Goal: Information Seeking & Learning: Learn about a topic

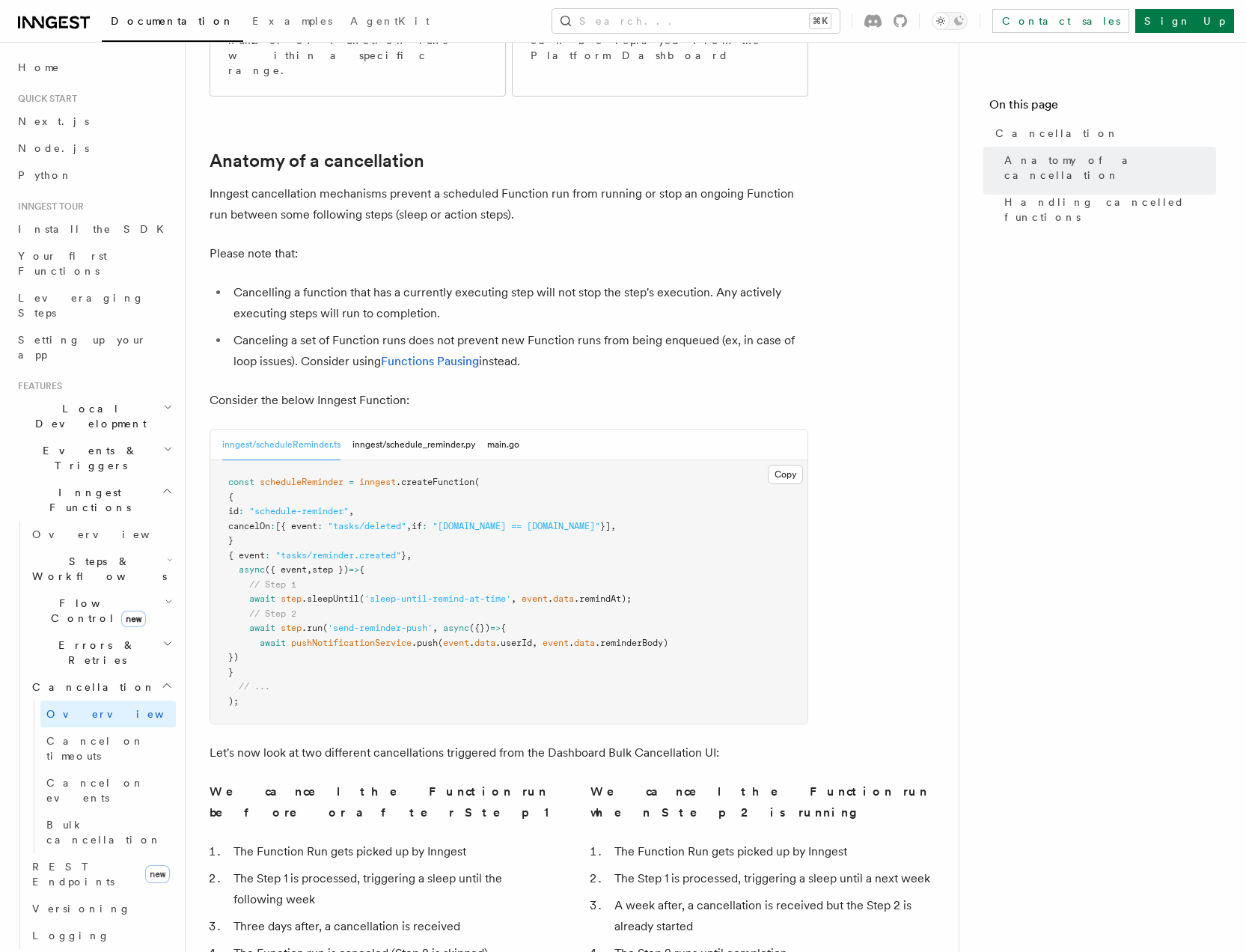
scroll to position [436, 0]
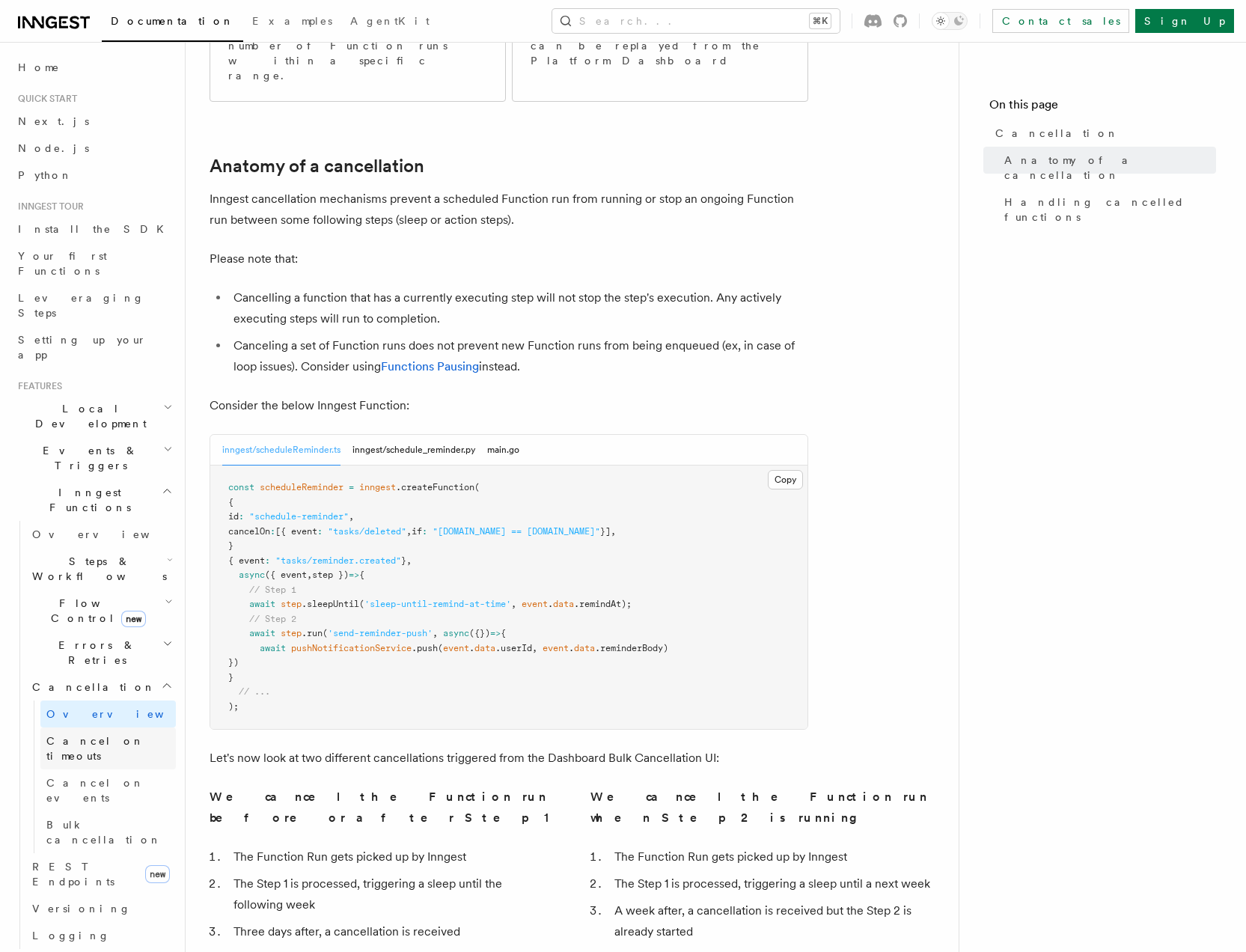
click at [96, 727] on link "Cancel on timeouts" at bounding box center [107, 748] width 136 height 42
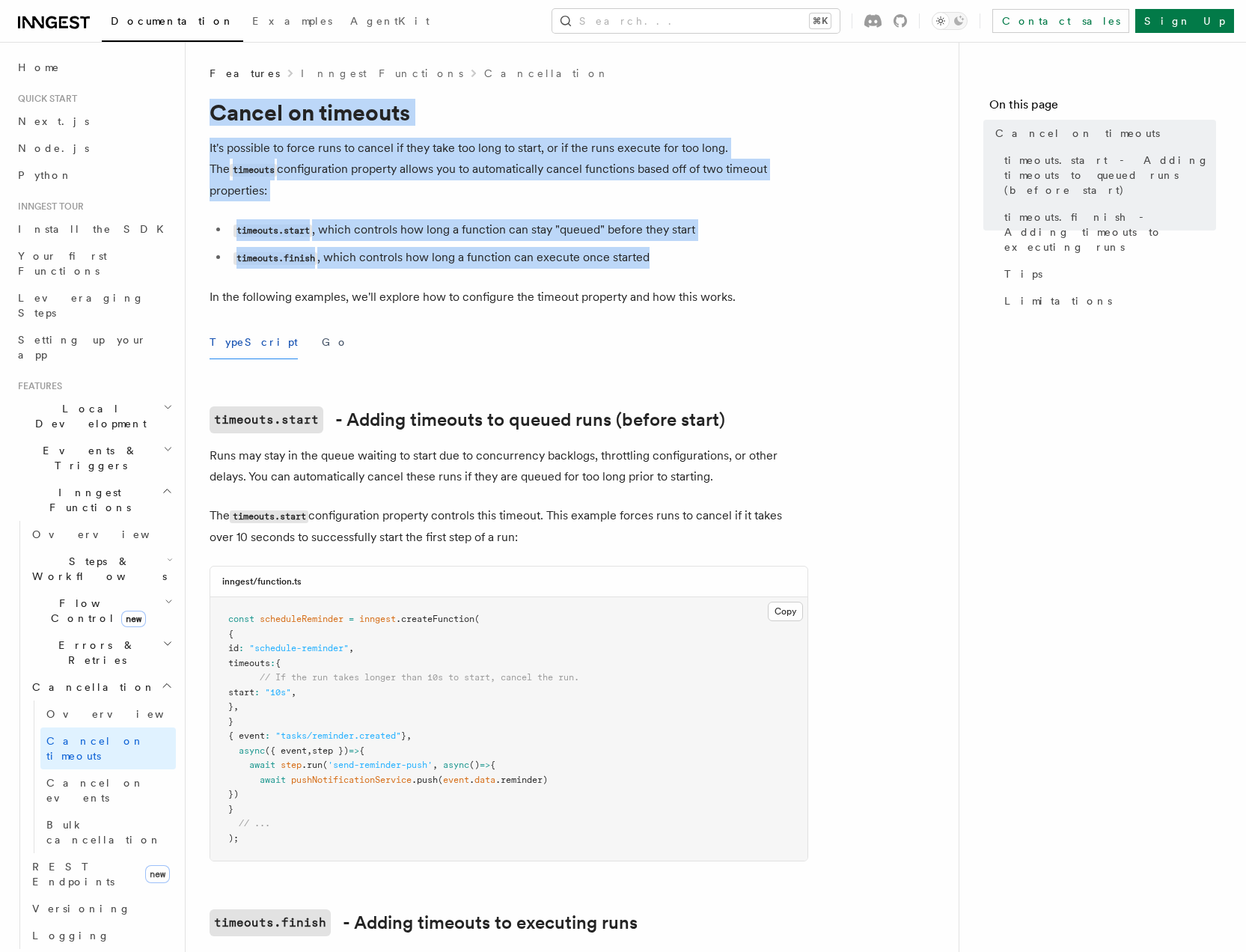
drag, startPoint x: 227, startPoint y: 116, endPoint x: 720, endPoint y: 236, distance: 507.4
copy article "Cancel on timeouts It's possible to force runs to cancel if they take too long …"
click at [95, 777] on span "Cancel on events" at bounding box center [95, 790] width 98 height 27
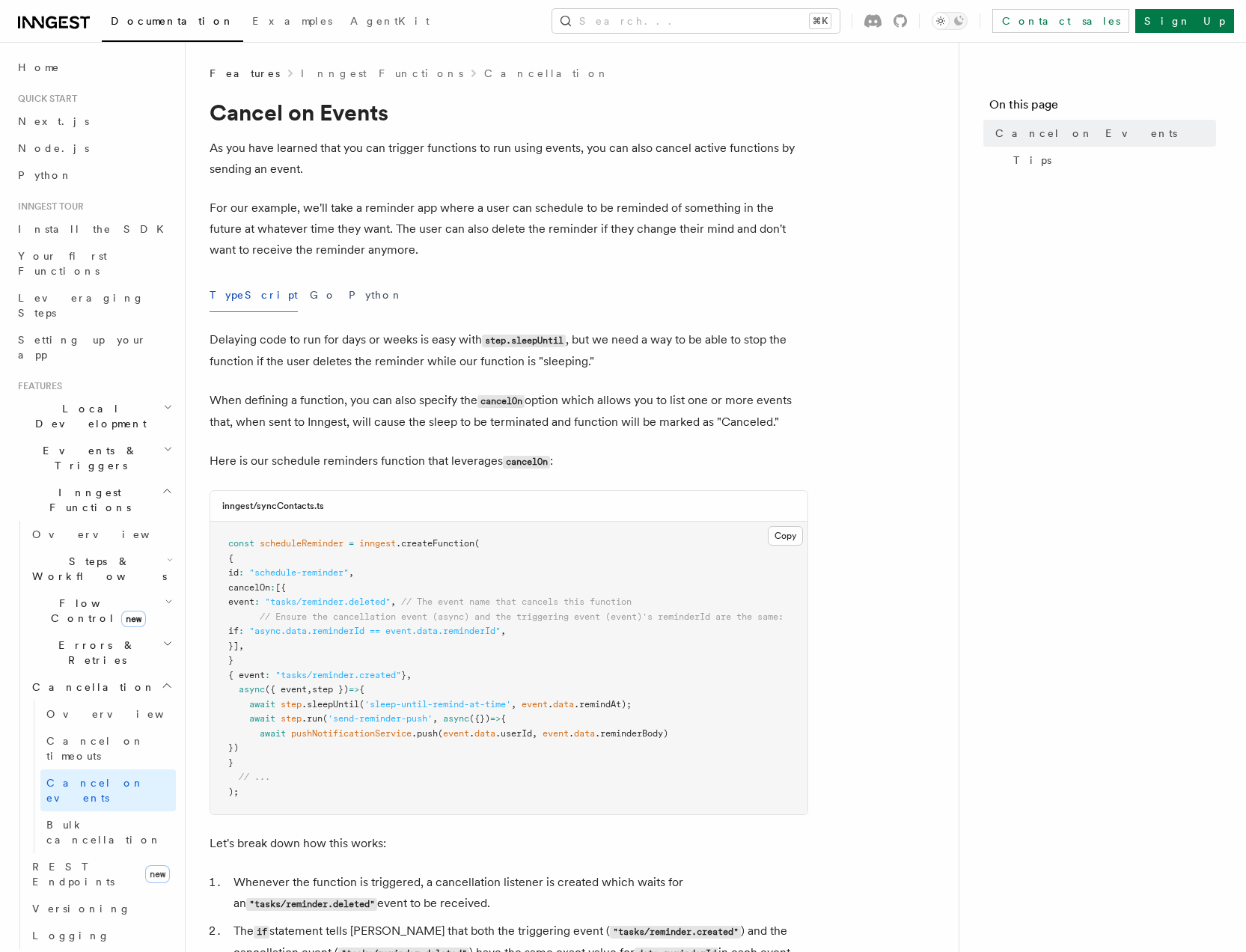
drag, startPoint x: 304, startPoint y: 156, endPoint x: 252, endPoint y: 121, distance: 62.7
click at [303, 155] on p "As you have learned that you can trigger functions to run using events, you can…" at bounding box center [508, 158] width 598 height 42
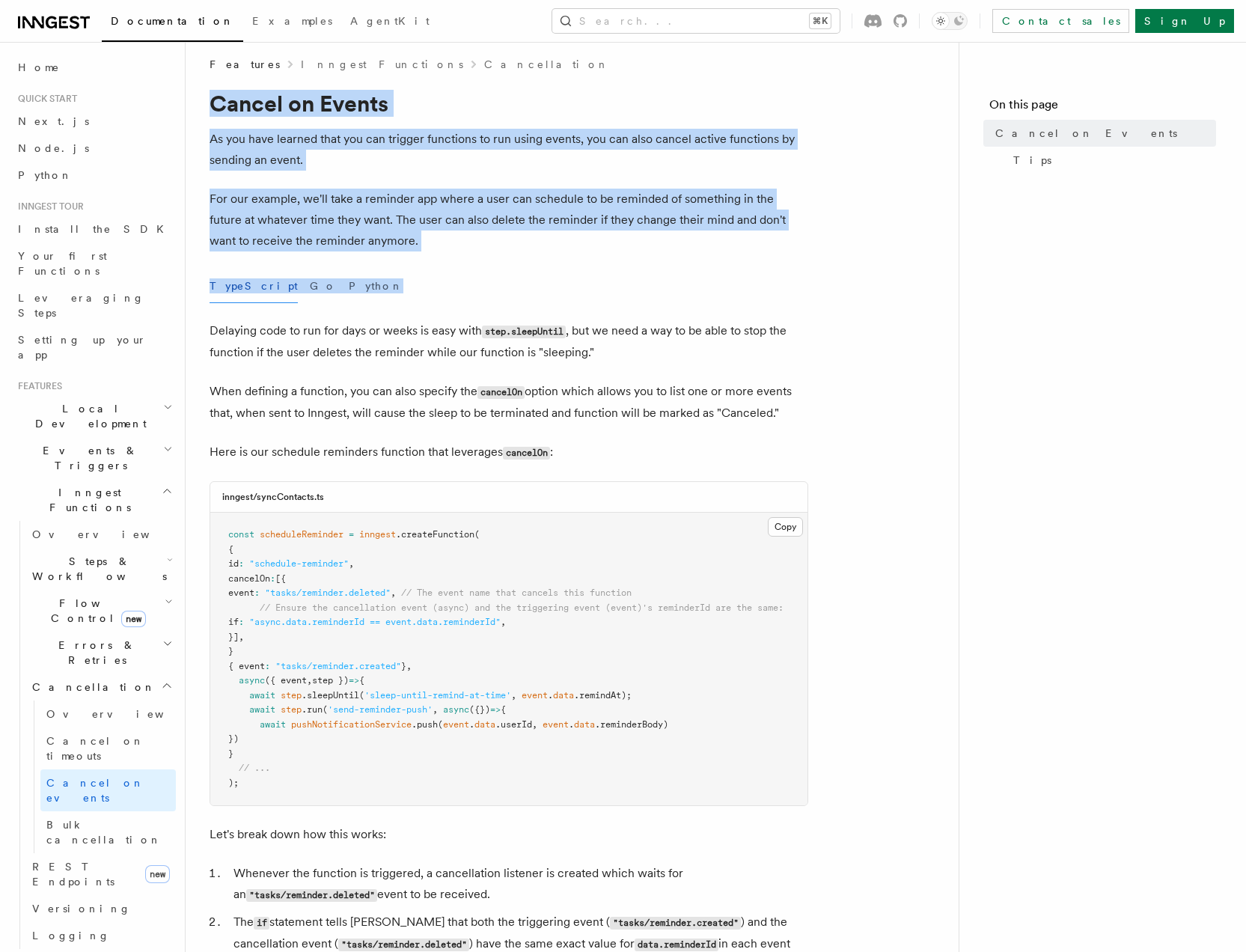
drag, startPoint x: 209, startPoint y: 113, endPoint x: 488, endPoint y: 278, distance: 324.1
click at [488, 278] on article "Features Inngest Functions Cancellation Cancel on Events As you have learned th…" at bounding box center [571, 877] width 725 height 1638
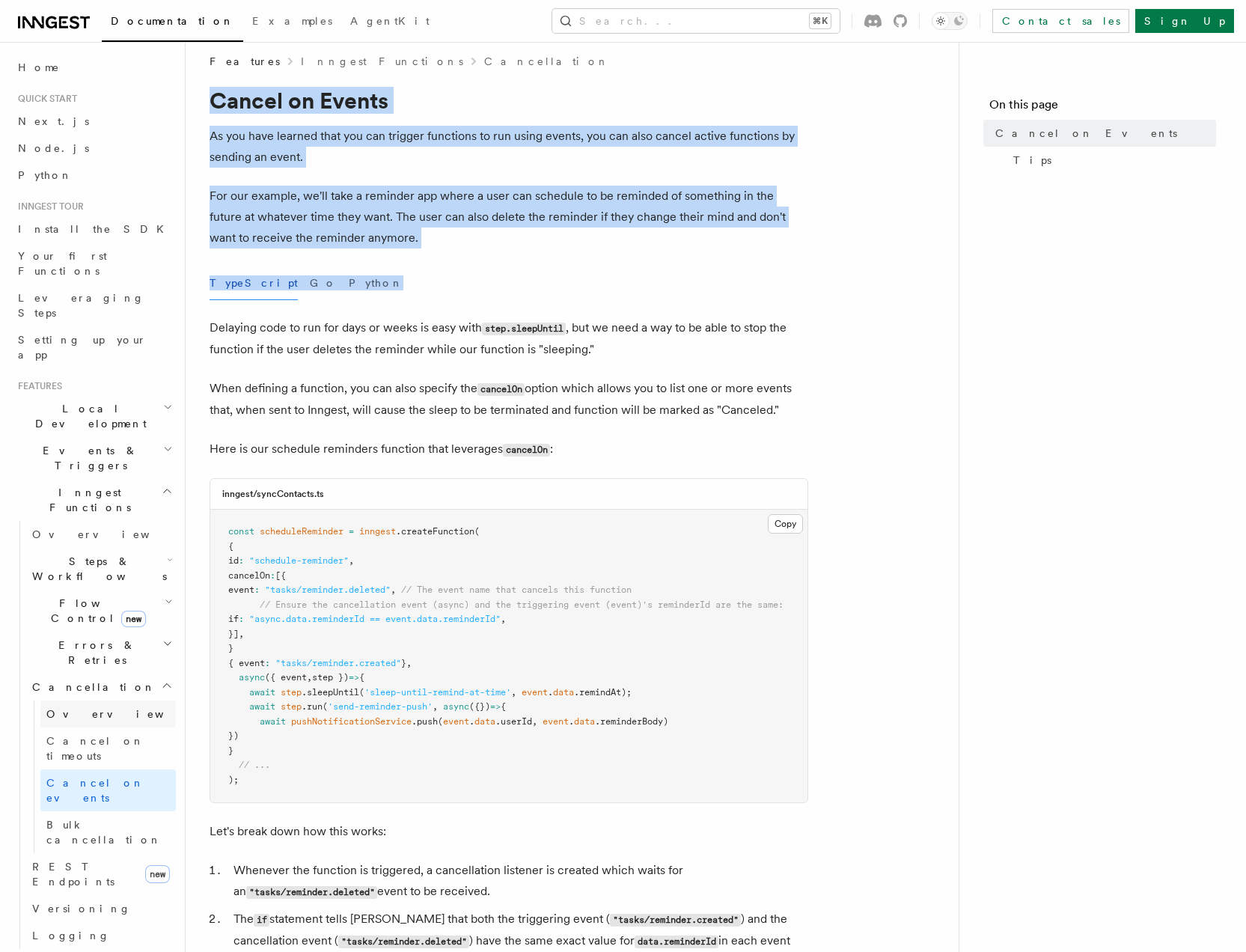
click at [69, 707] on span "Overview" at bounding box center [124, 713] width 155 height 12
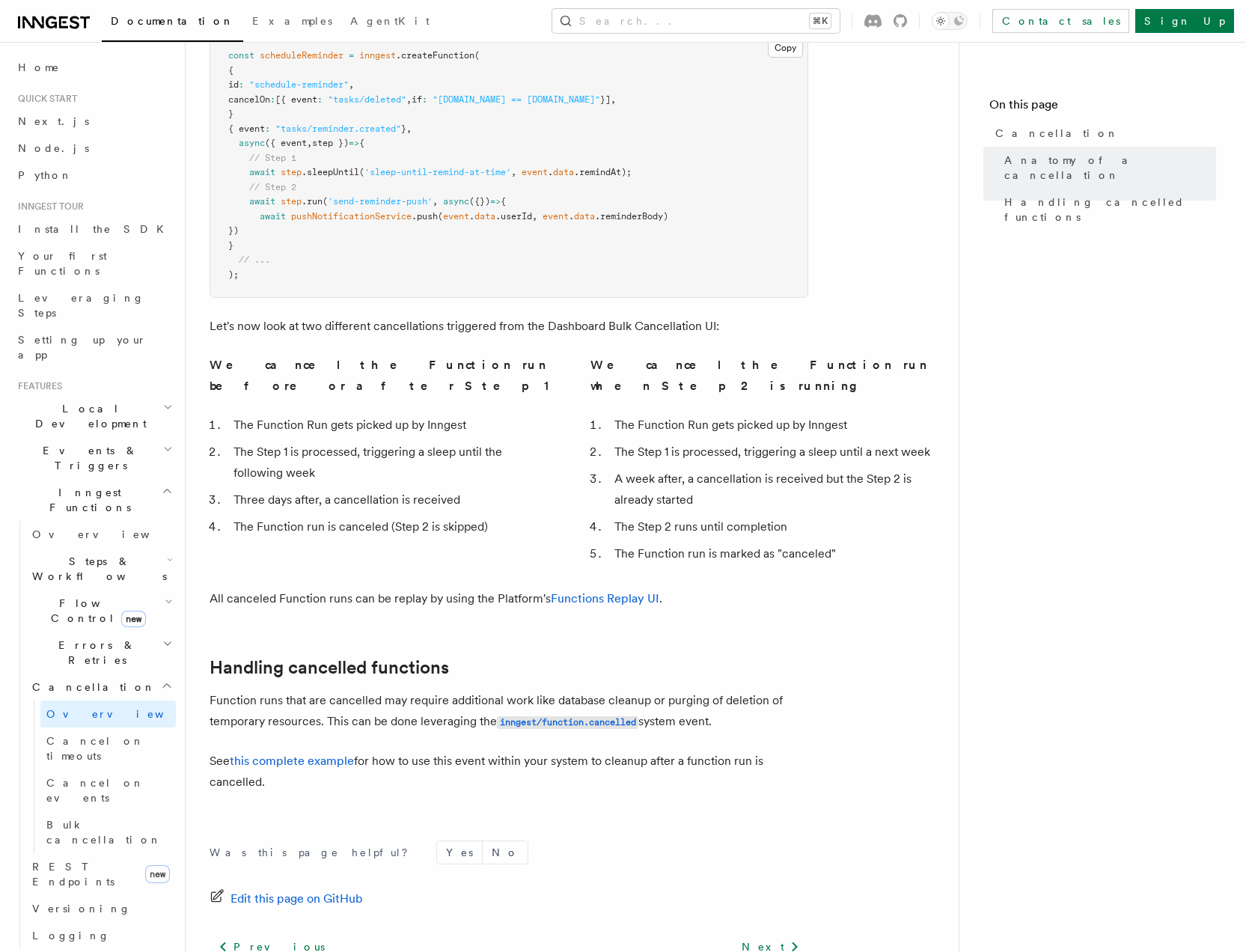
scroll to position [894, 0]
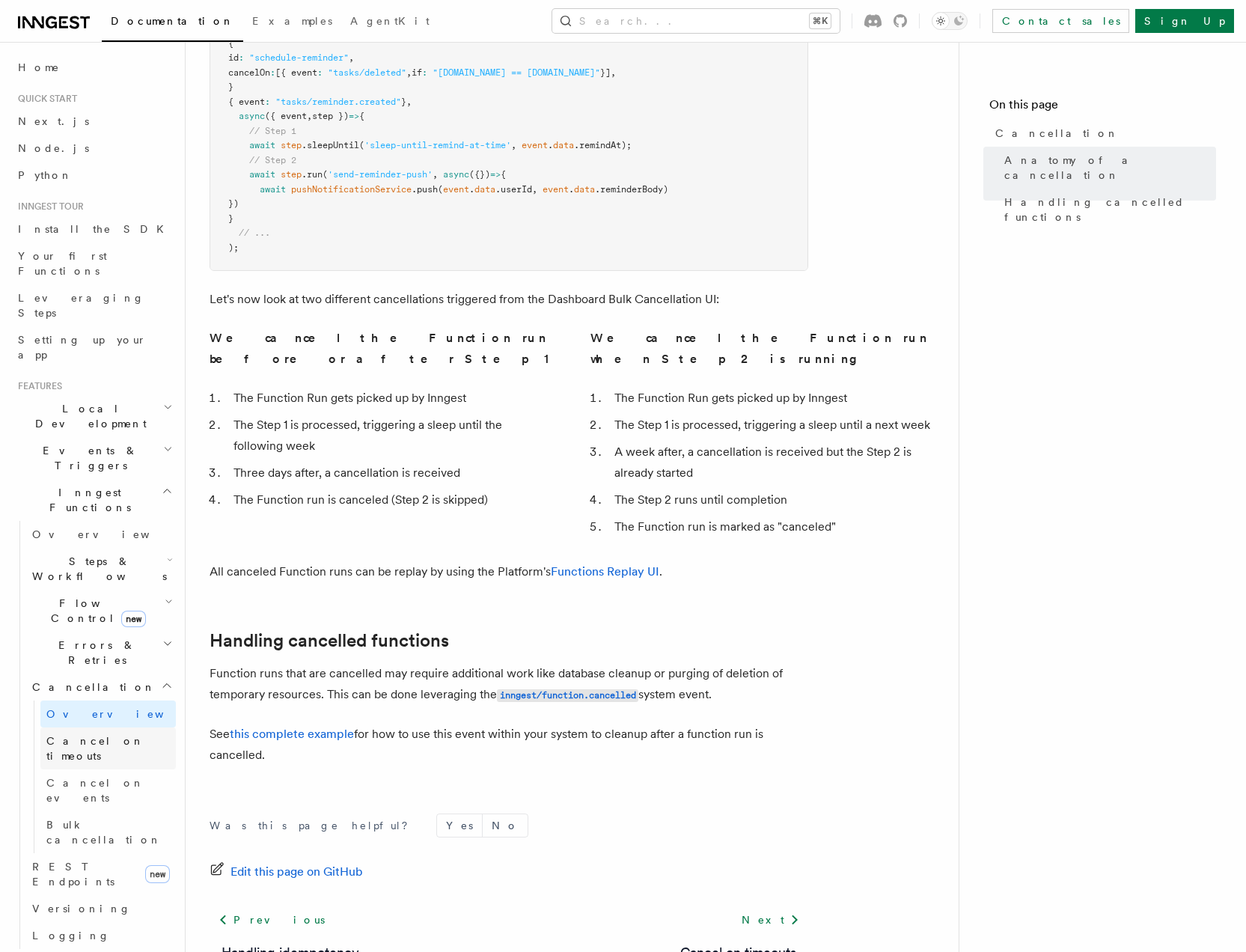
click at [90, 735] on span "Cancel on timeouts" at bounding box center [95, 748] width 98 height 27
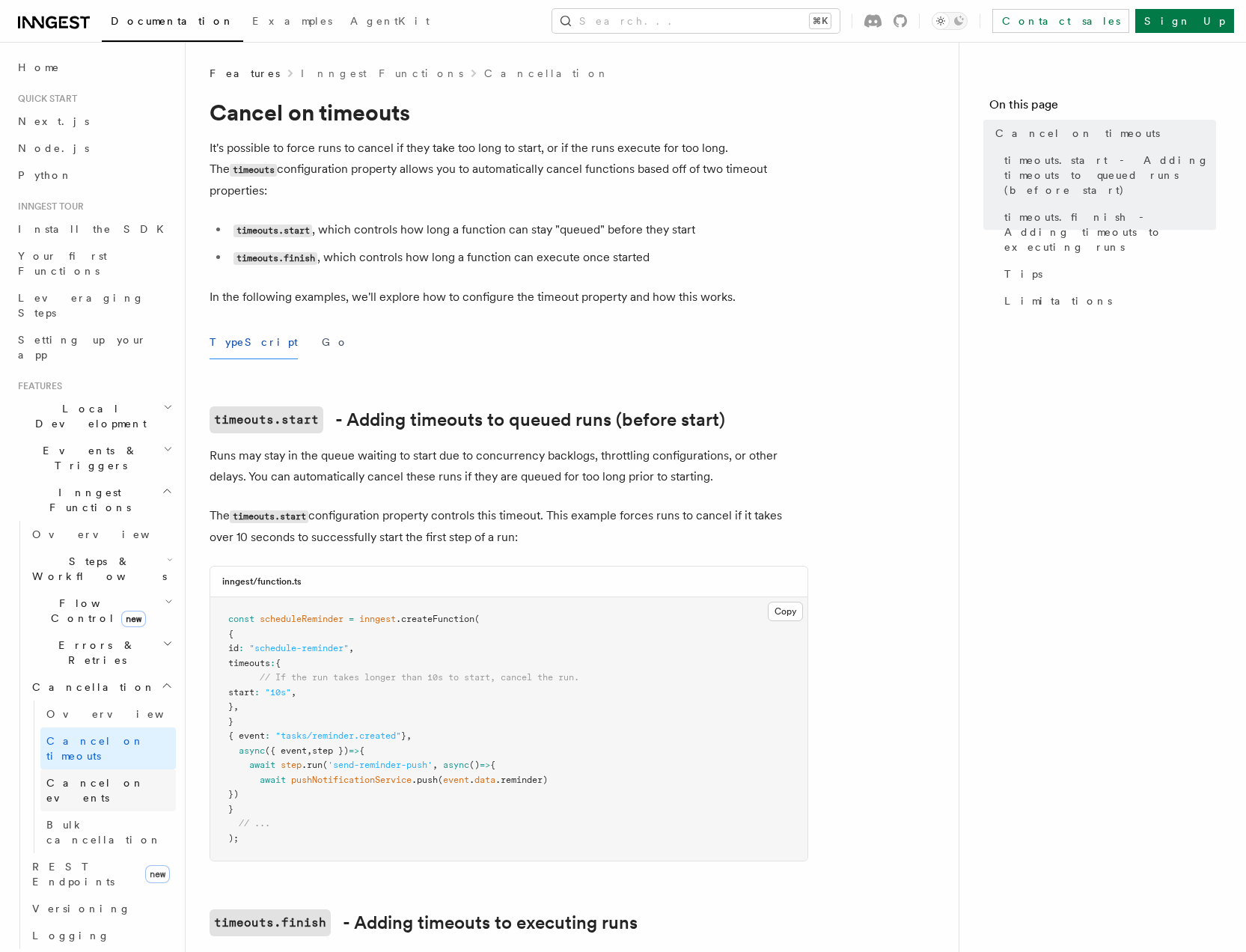
click at [105, 777] on span "Cancel on events" at bounding box center [95, 790] width 98 height 27
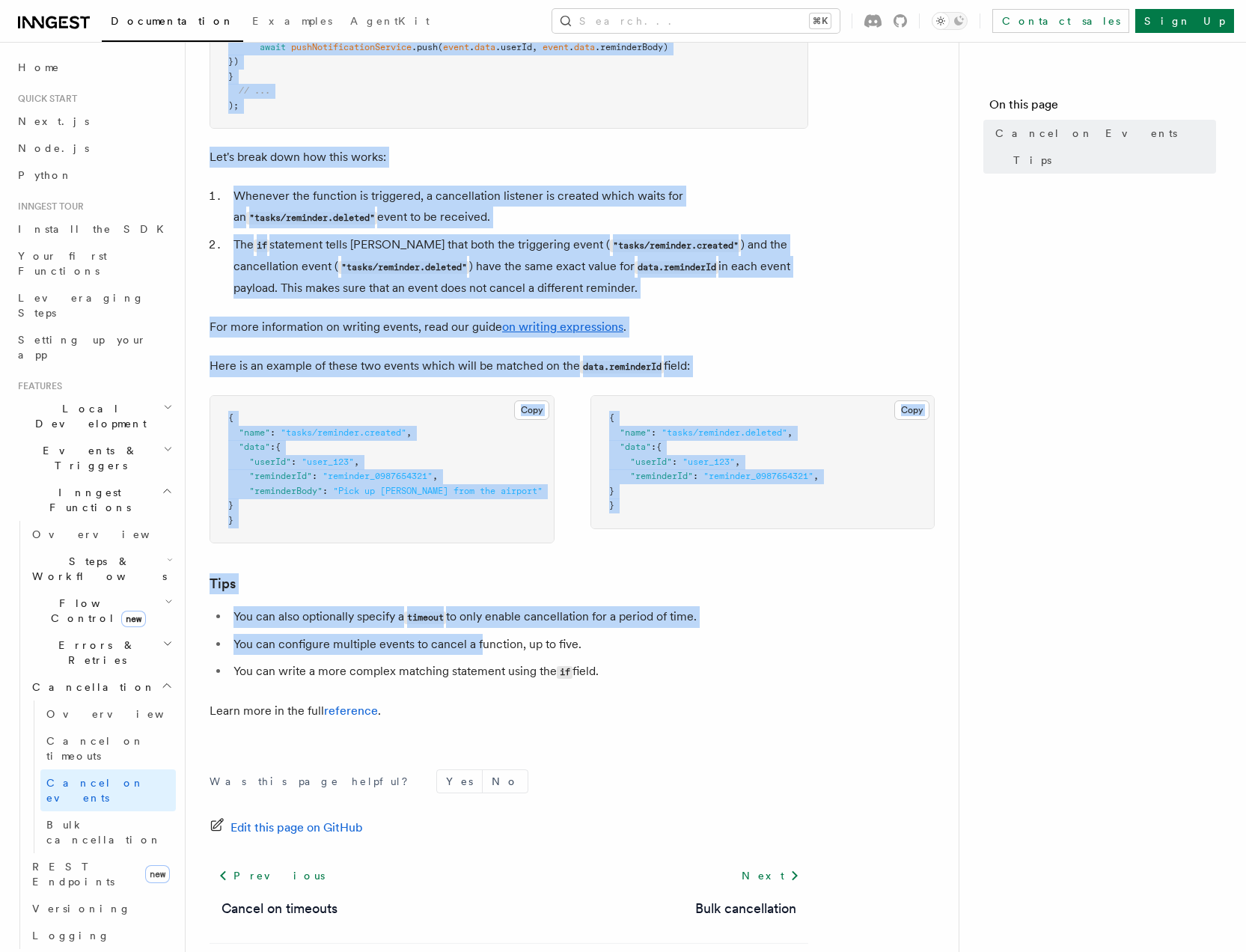
scroll to position [767, 0]
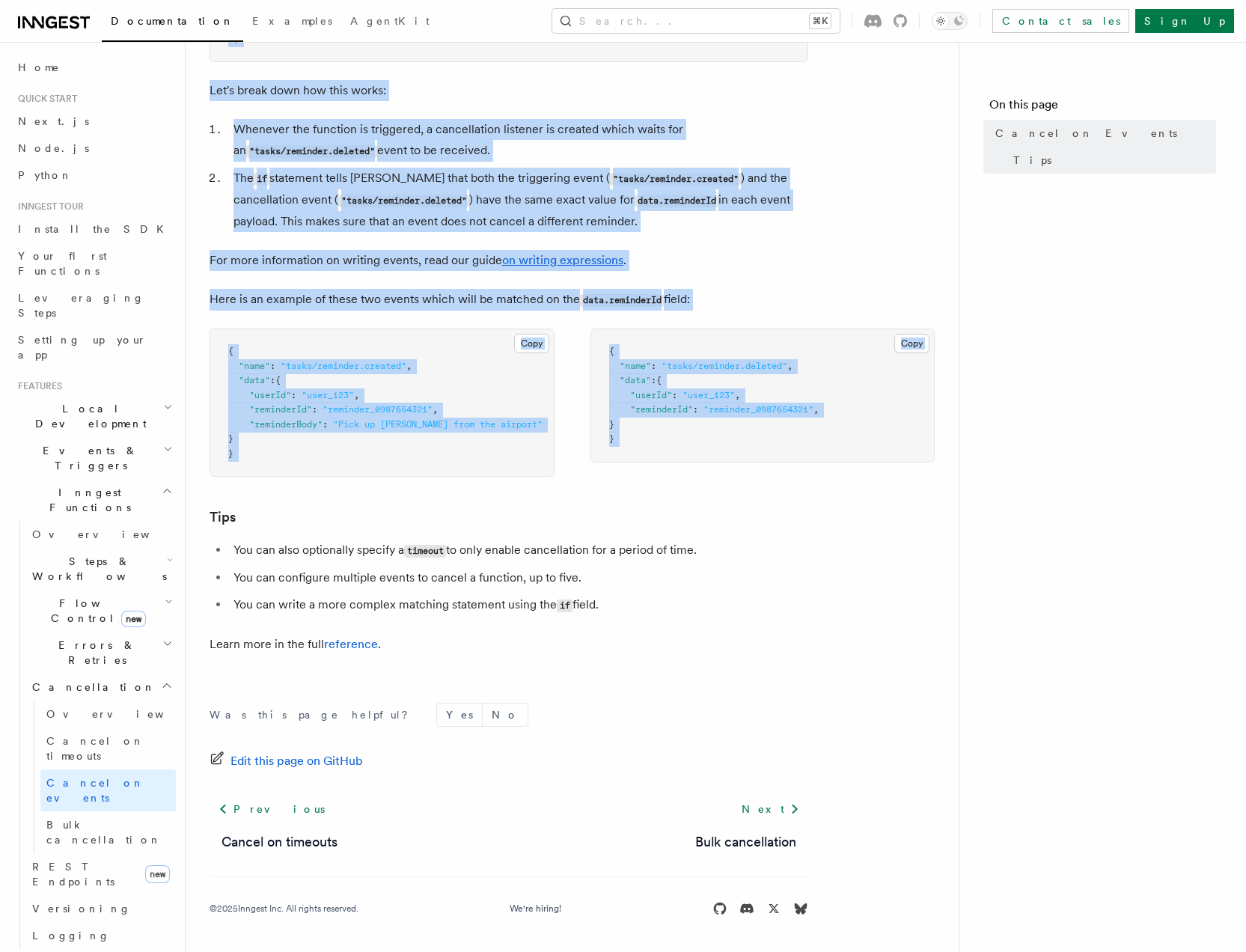
drag, startPoint x: 205, startPoint y: 115, endPoint x: 569, endPoint y: 496, distance: 526.9
click at [568, 496] on div "Features Inngest Functions Cancellation Cancel on Events As you have learned th…" at bounding box center [596, 99] width 821 height 1705
copy article "Cancel on Events As you have learned that you can trigger functions to run usin…"
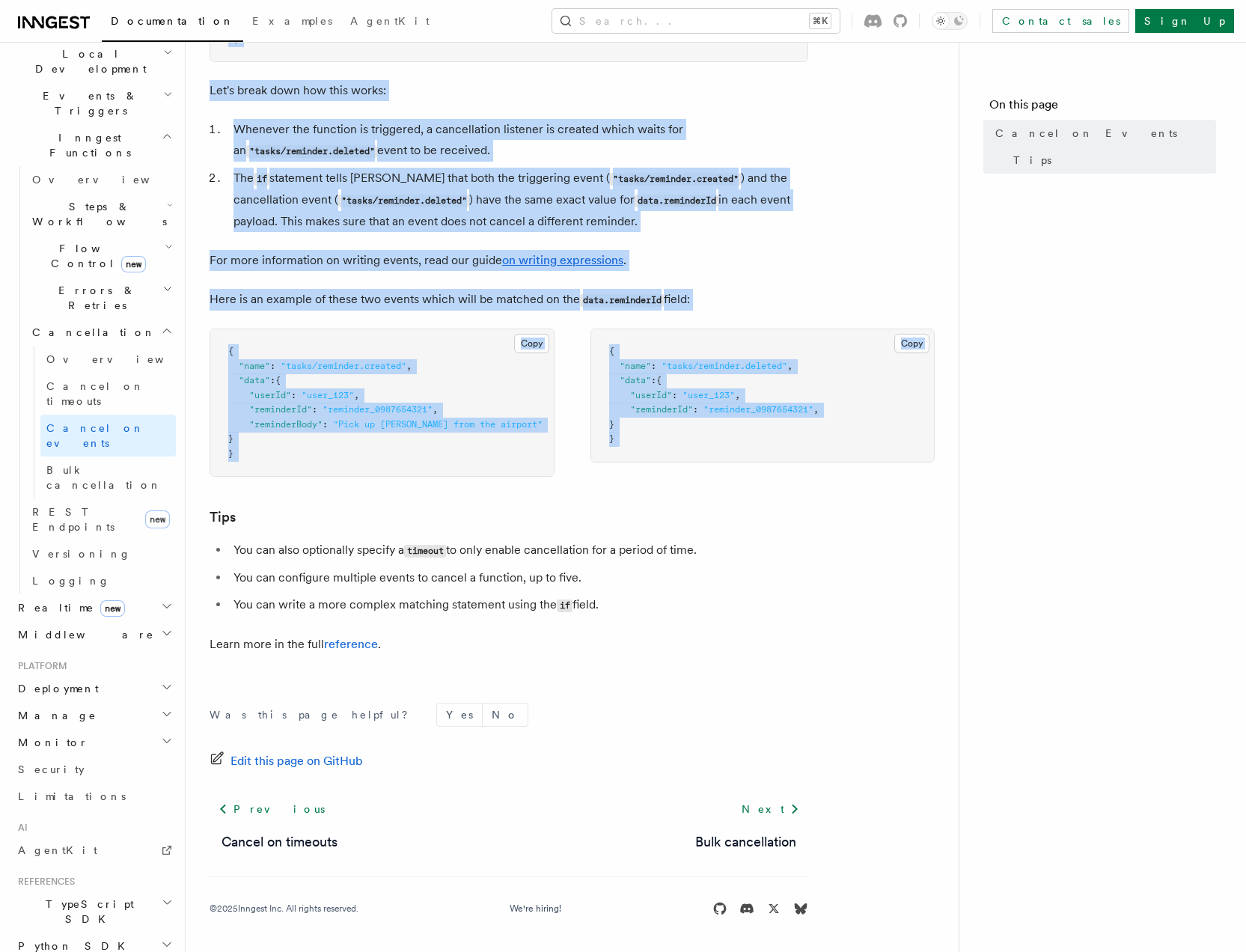
scroll to position [383, 0]
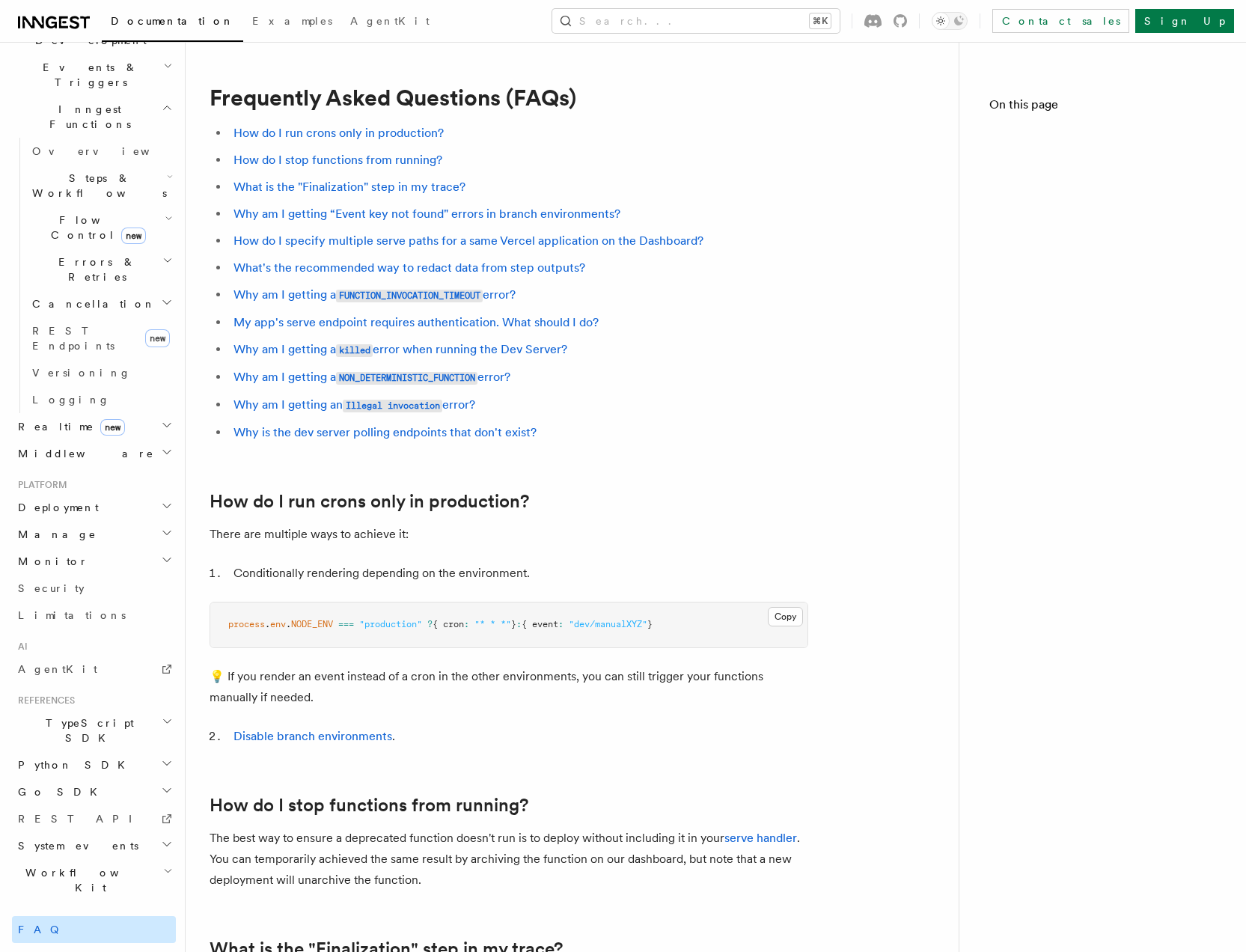
scroll to position [276, 0]
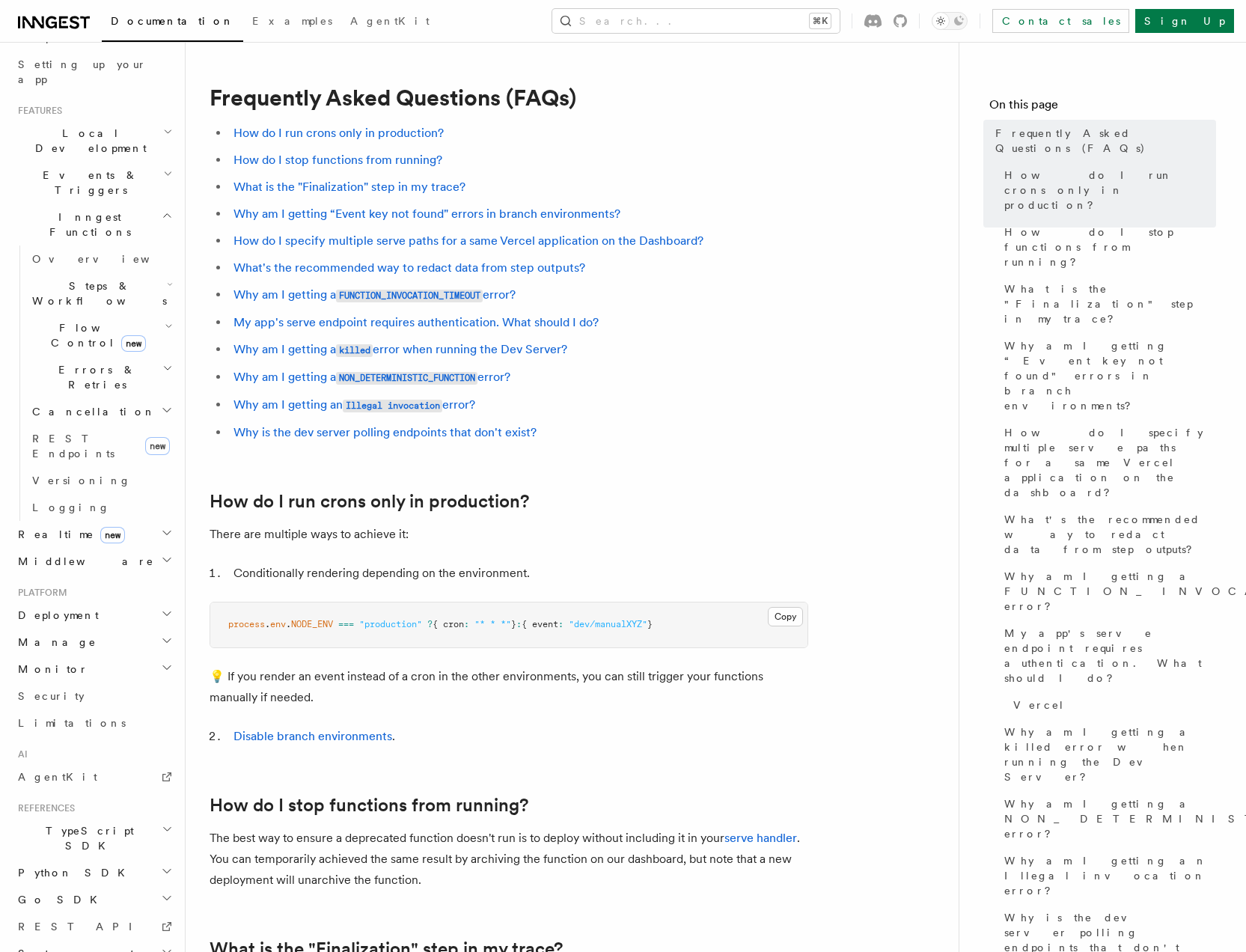
click at [48, 946] on span "System events" at bounding box center [75, 953] width 126 height 15
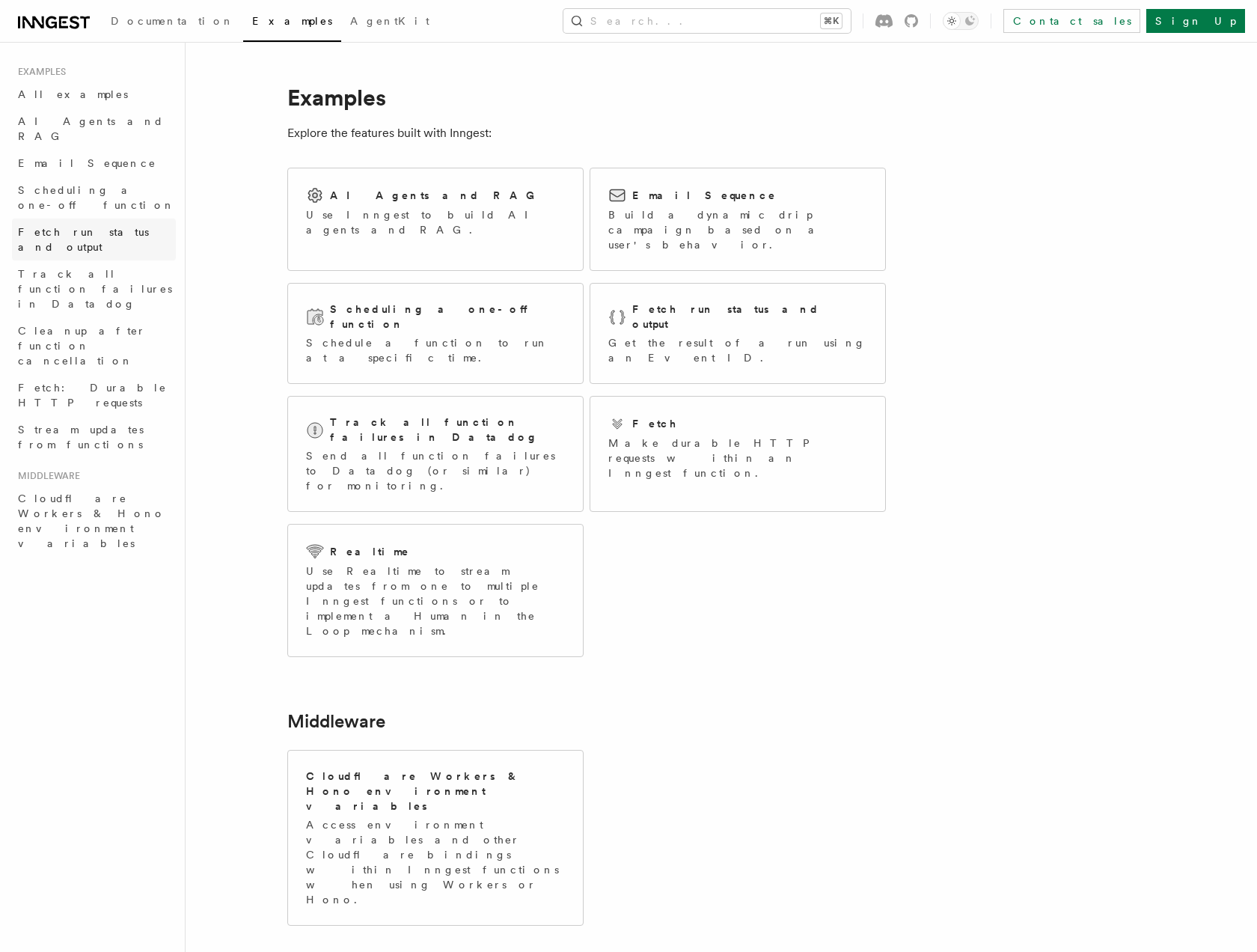
click at [62, 226] on span "Fetch run status and output" at bounding box center [84, 240] width 131 height 27
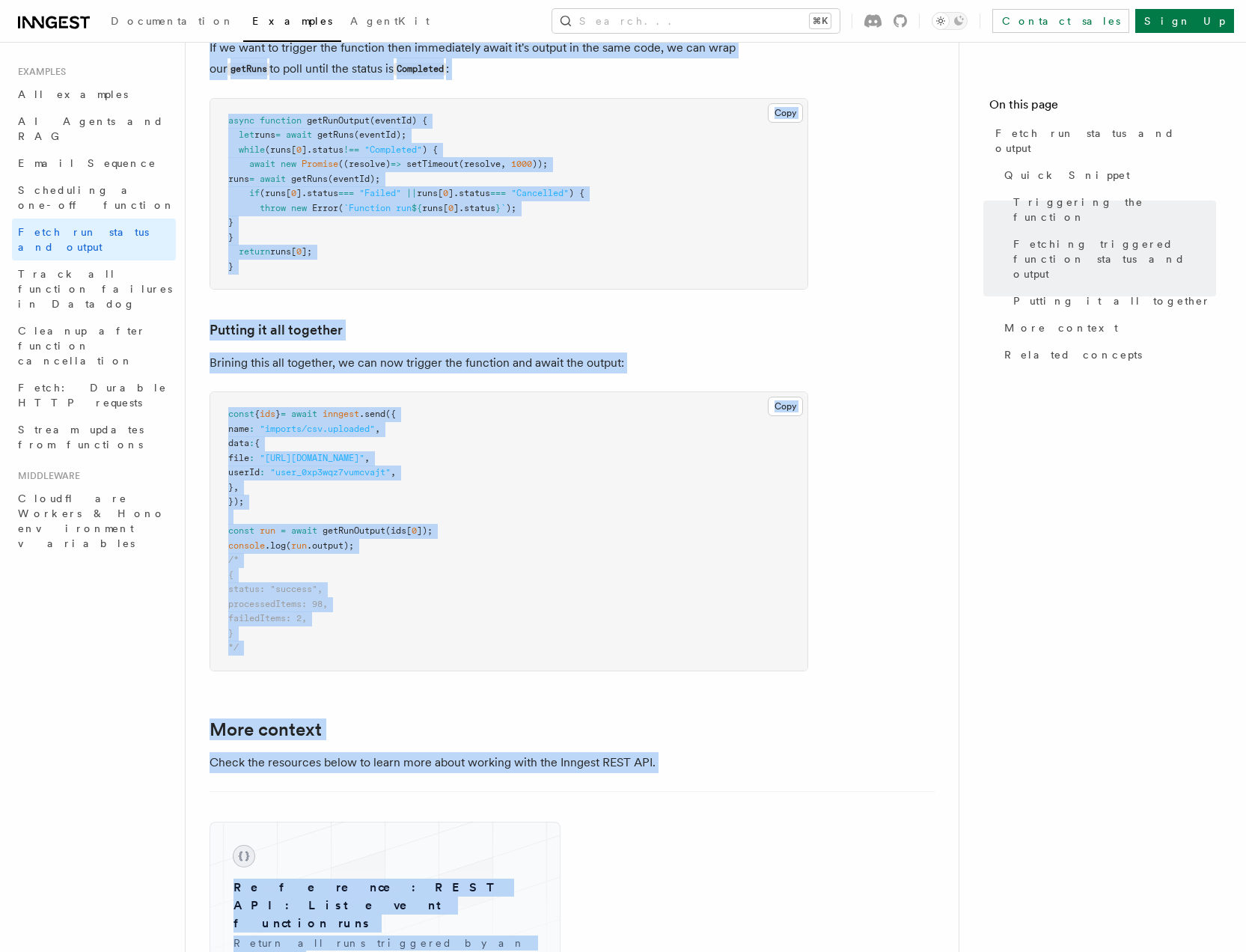
scroll to position [1853, 0]
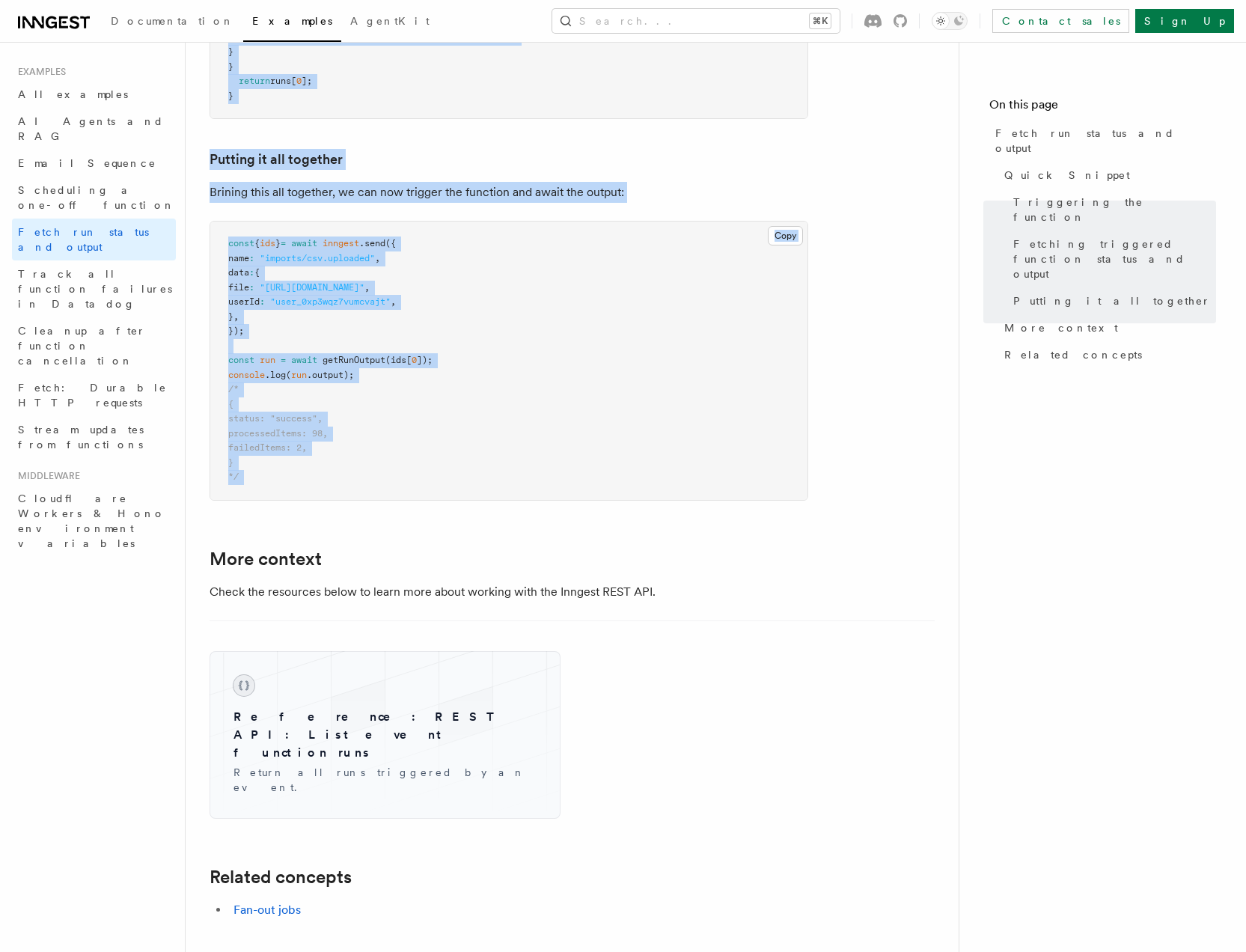
drag, startPoint x: 227, startPoint y: 107, endPoint x: 806, endPoint y: 527, distance: 715.3
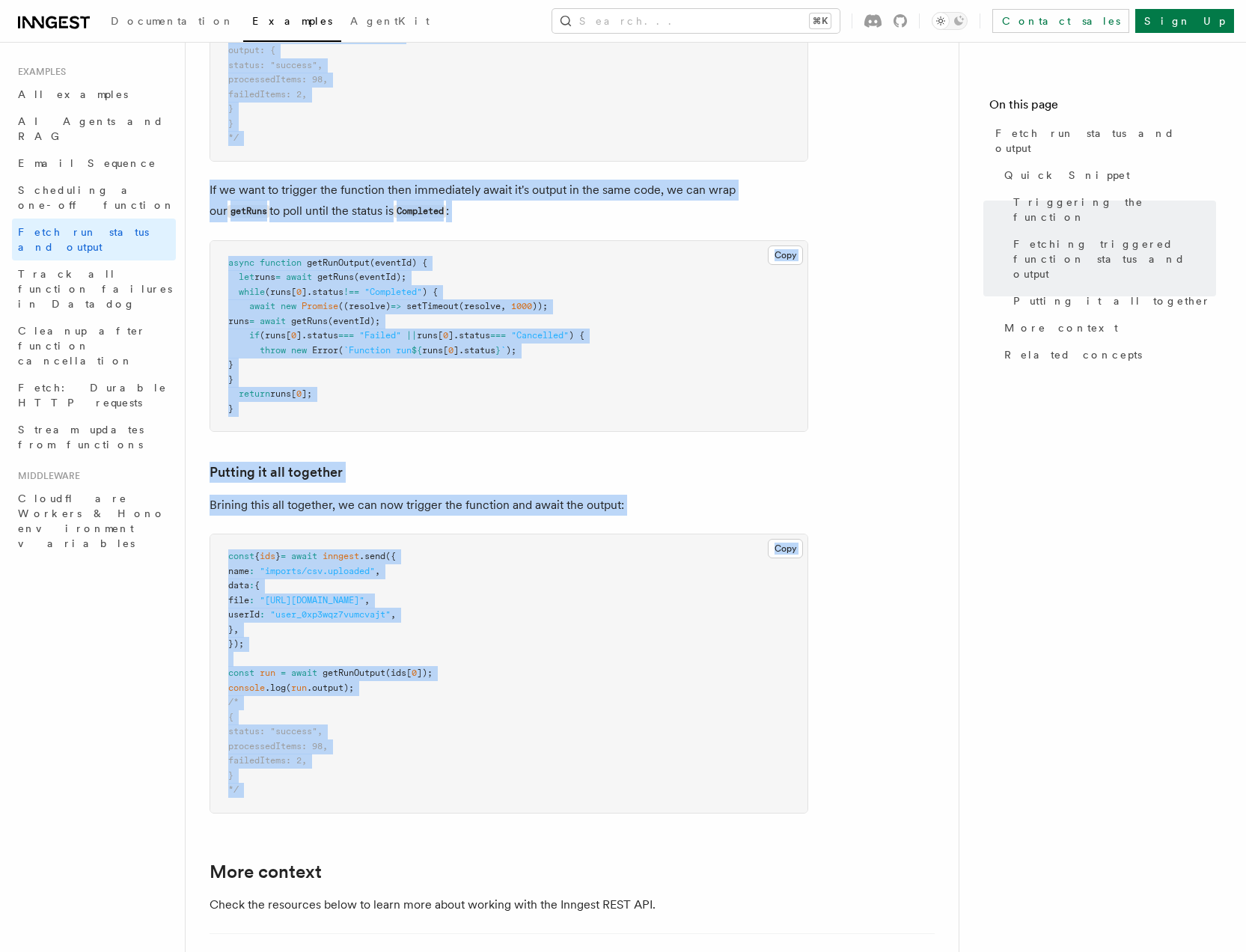
scroll to position [1734, 0]
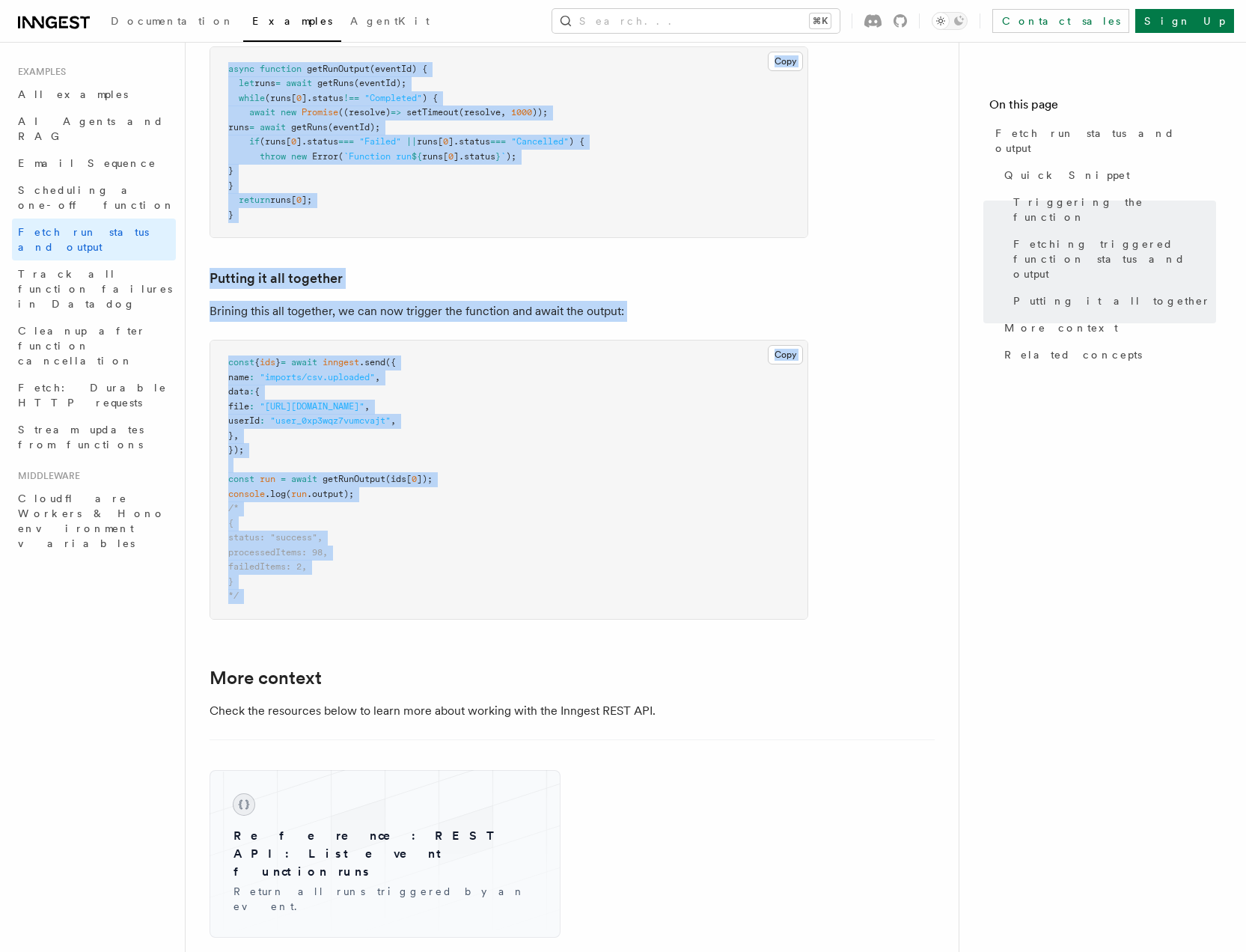
click at [695, 416] on pre "const { ids } = await inngest .send ({ name : "imports/csv.uploaded" , data : {…" at bounding box center [508, 479] width 598 height 278
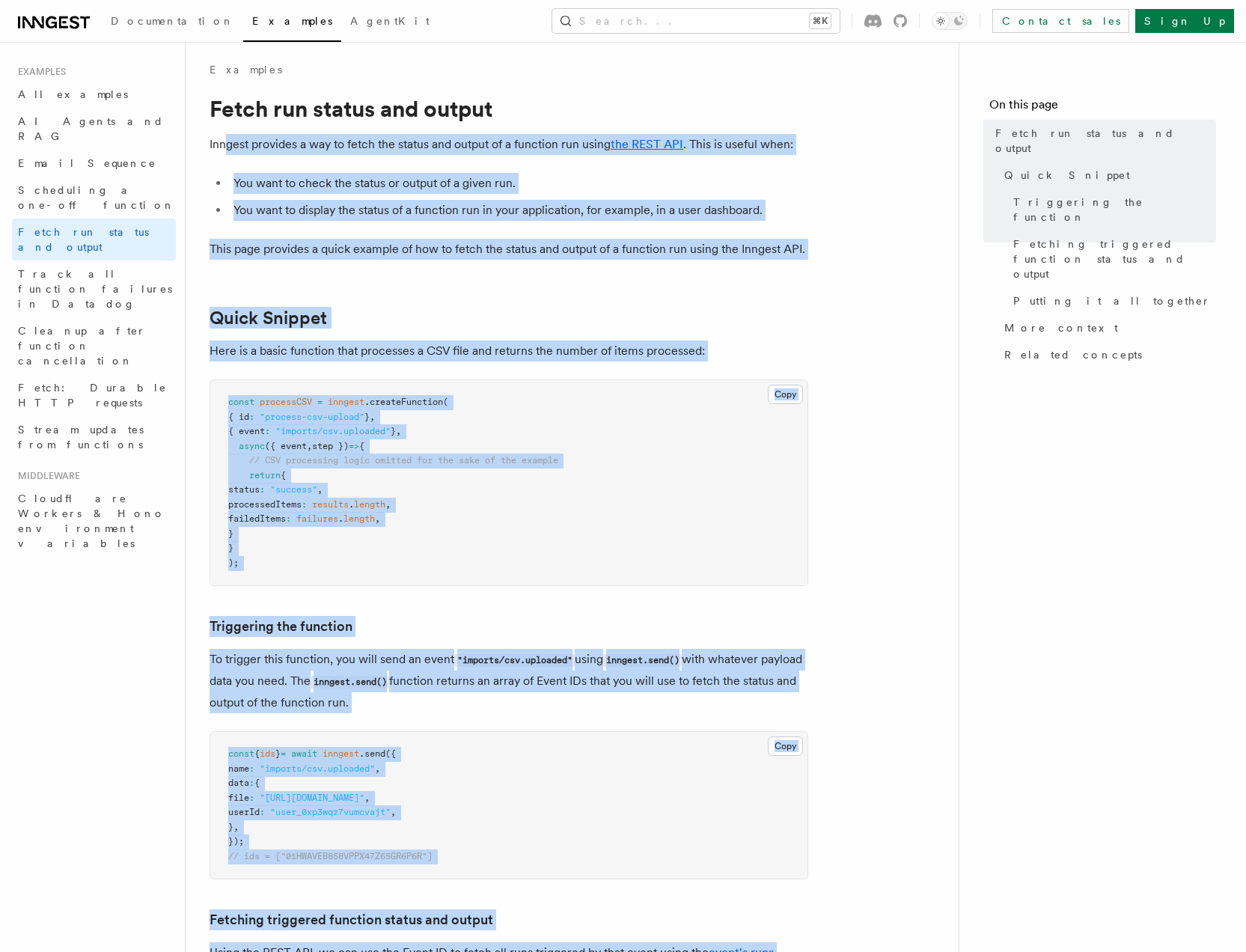
scroll to position [0, 0]
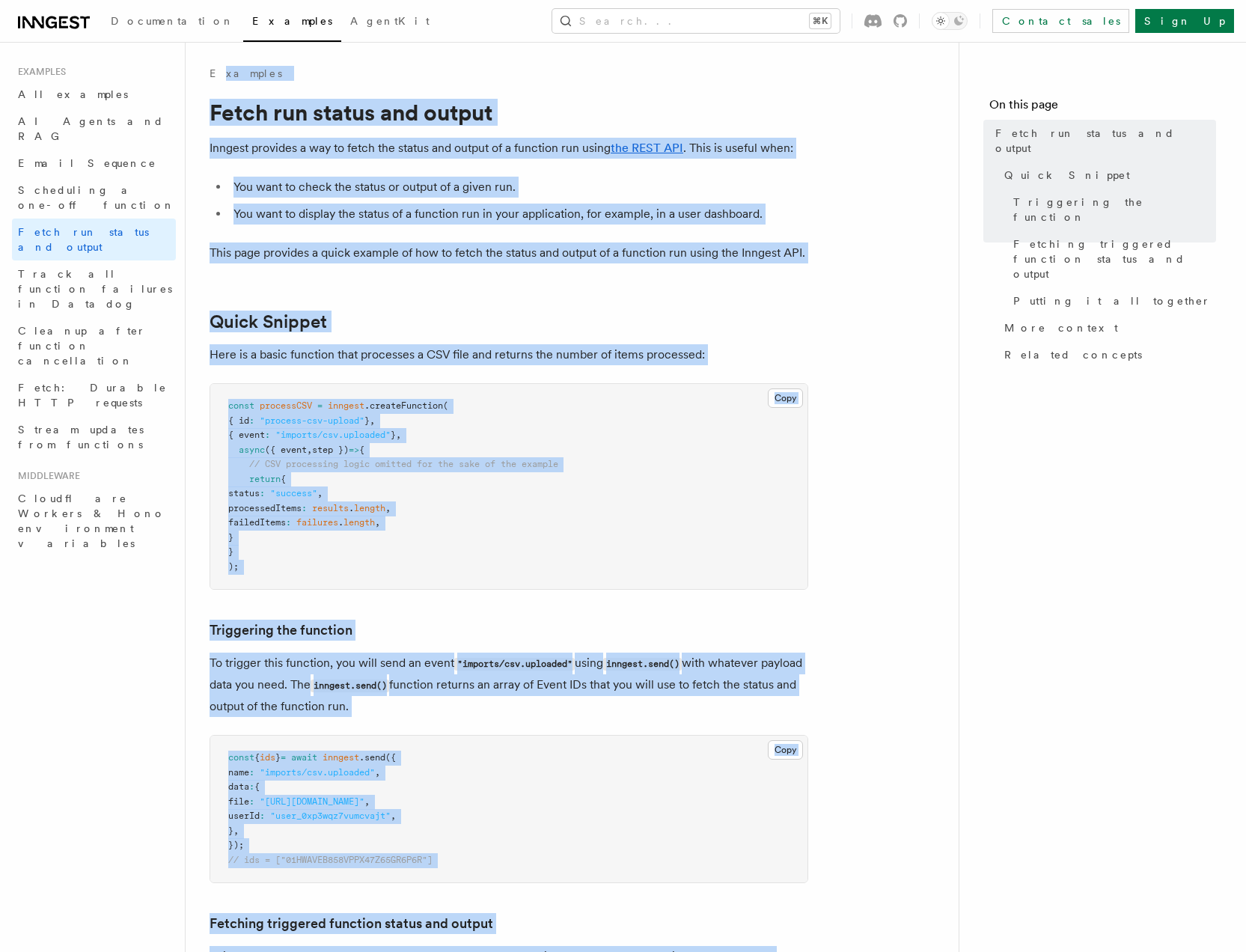
drag, startPoint x: 835, startPoint y: 646, endPoint x: 243, endPoint y: 107, distance: 800.6
copy article "xamples Fetch run status and output Inngest provides a way to fetch the status …"
click at [113, 424] on span "Stream updates from functions" at bounding box center [81, 437] width 126 height 27
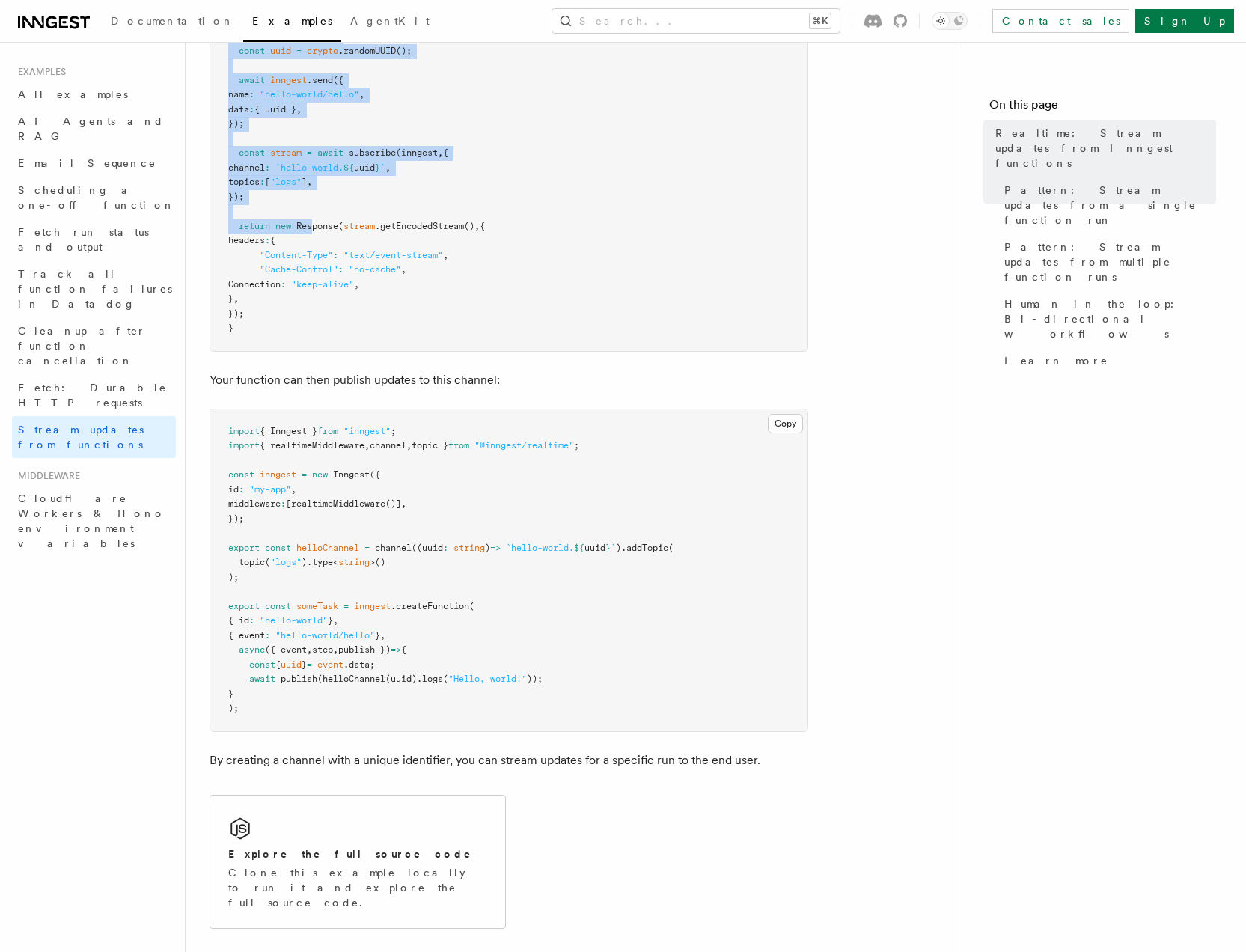
scroll to position [426, 0]
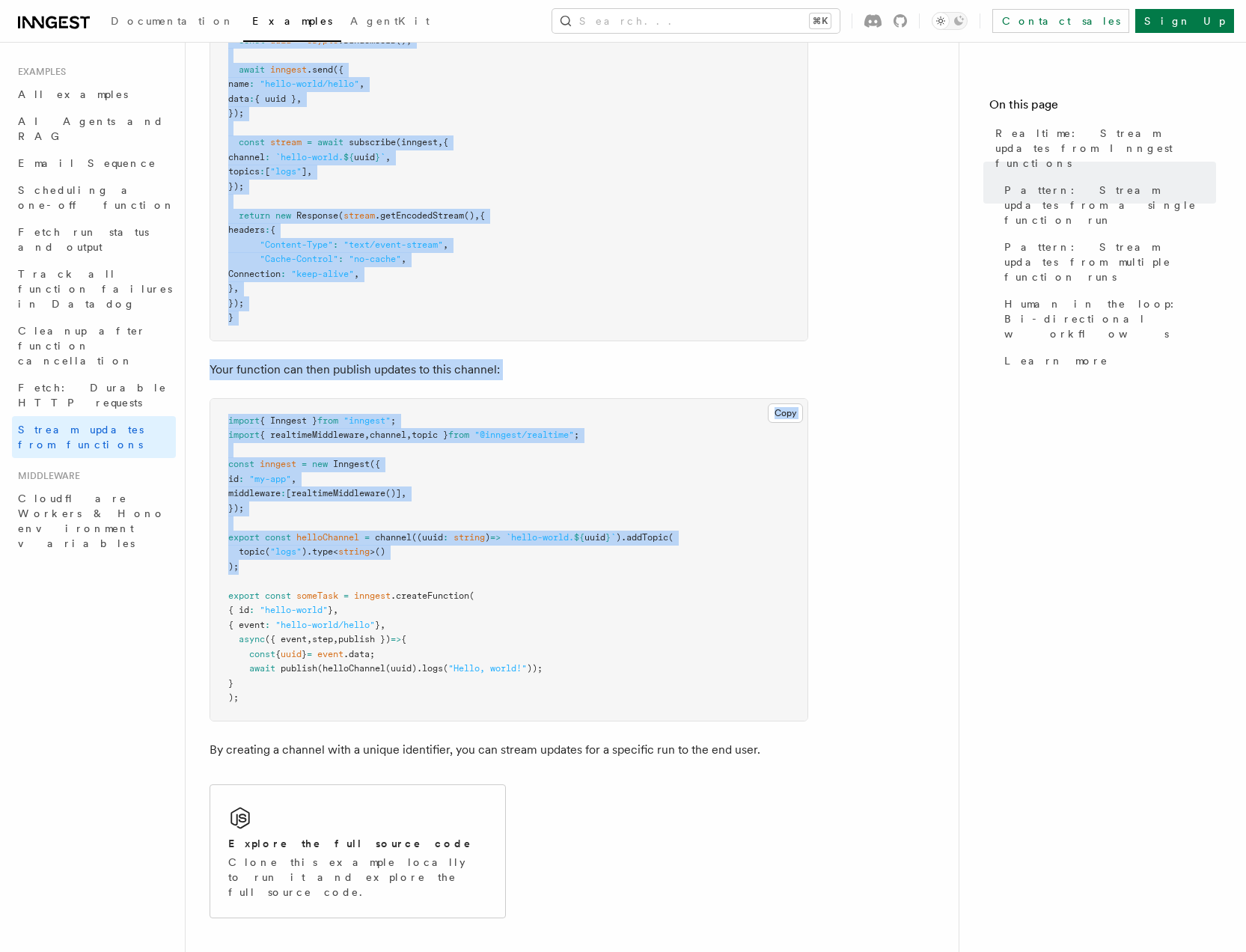
drag, startPoint x: 217, startPoint y: 114, endPoint x: 620, endPoint y: 539, distance: 585.7
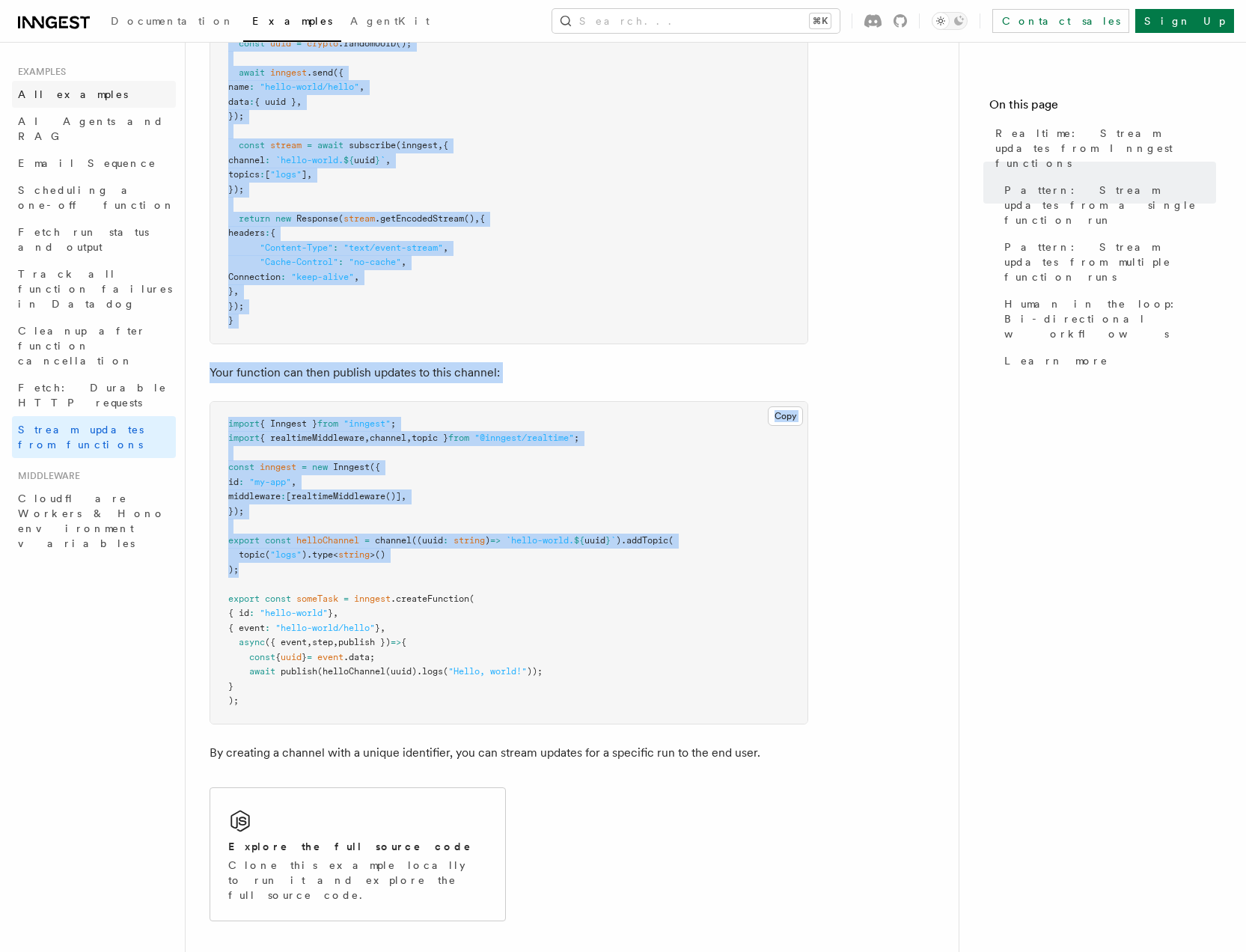
click at [91, 89] on link "All examples" at bounding box center [94, 95] width 164 height 27
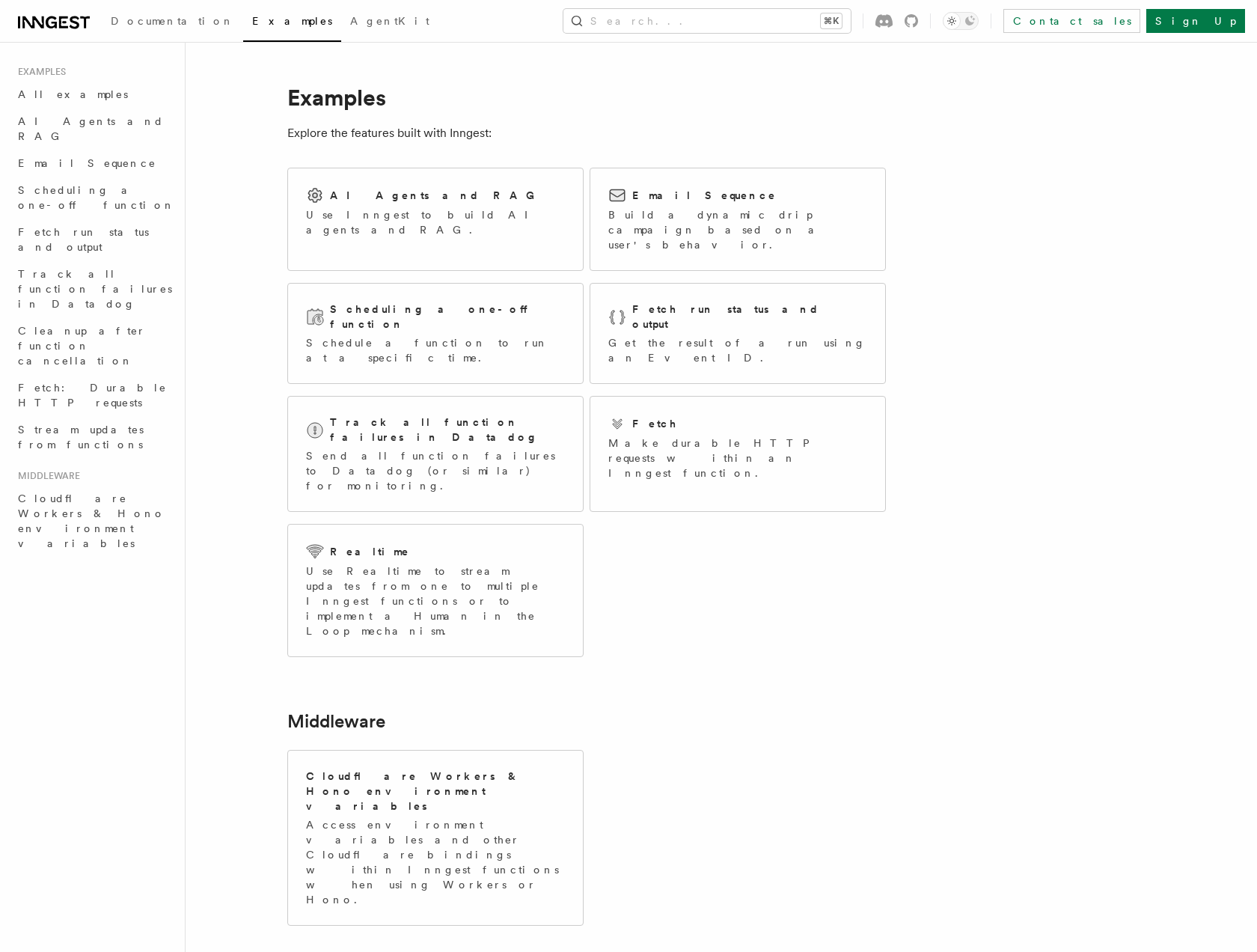
click at [801, 566] on article "Examples Explore the features built with Inngest: AI Agents and RAG Use Inngest…" at bounding box center [682, 595] width 946 height 1058
